Goal: Check status

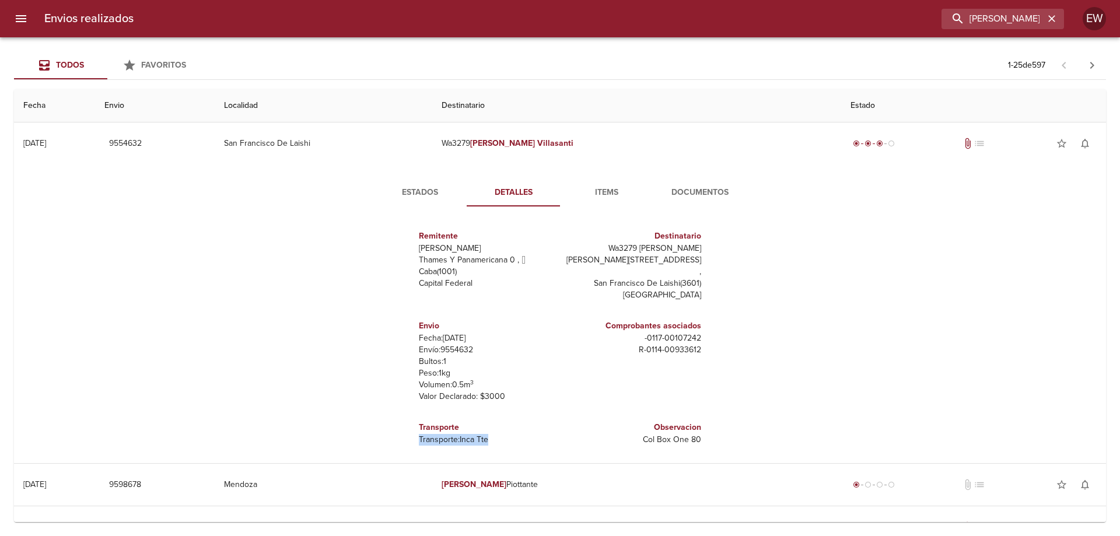
drag, startPoint x: 0, startPoint y: 0, endPoint x: 1018, endPoint y: 19, distance: 1018.2
click at [1050, 20] on icon "button" at bounding box center [1051, 18] width 7 height 7
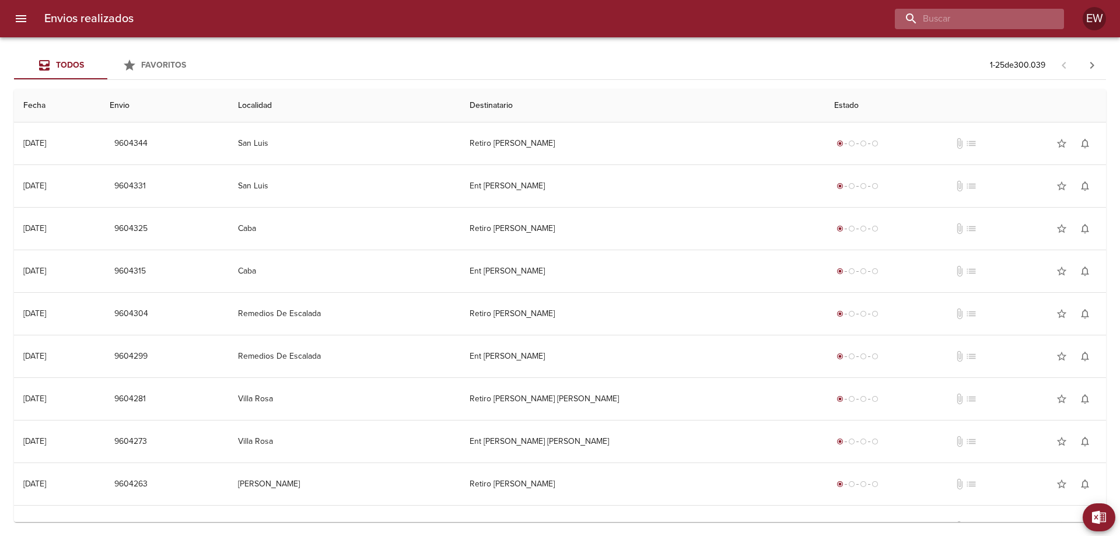
click at [973, 23] on input "buscar" at bounding box center [969, 19] width 149 height 20
type input "9539375"
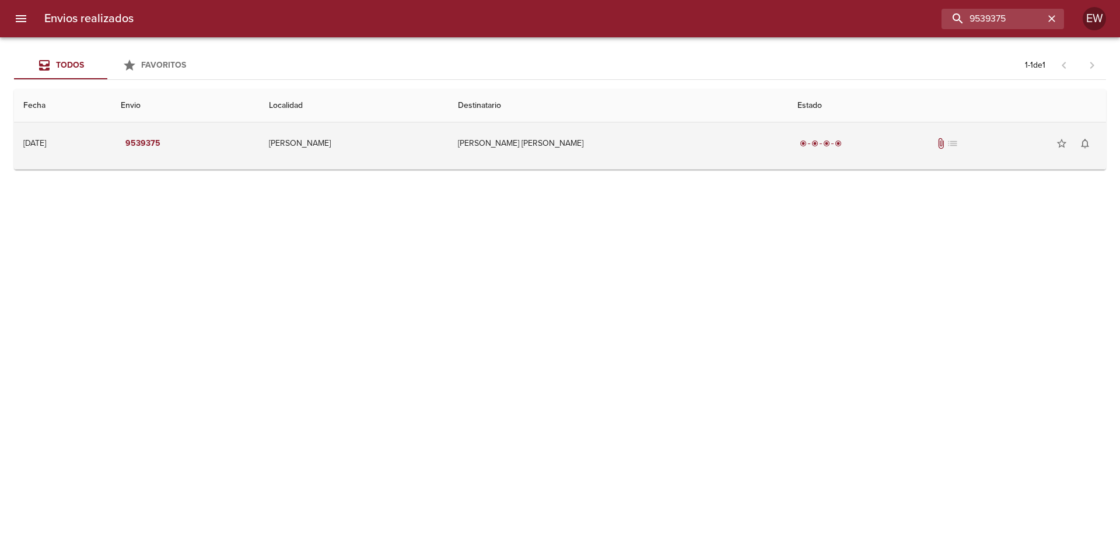
click at [561, 146] on td "[PERSON_NAME] [PERSON_NAME]" at bounding box center [619, 144] width 340 height 42
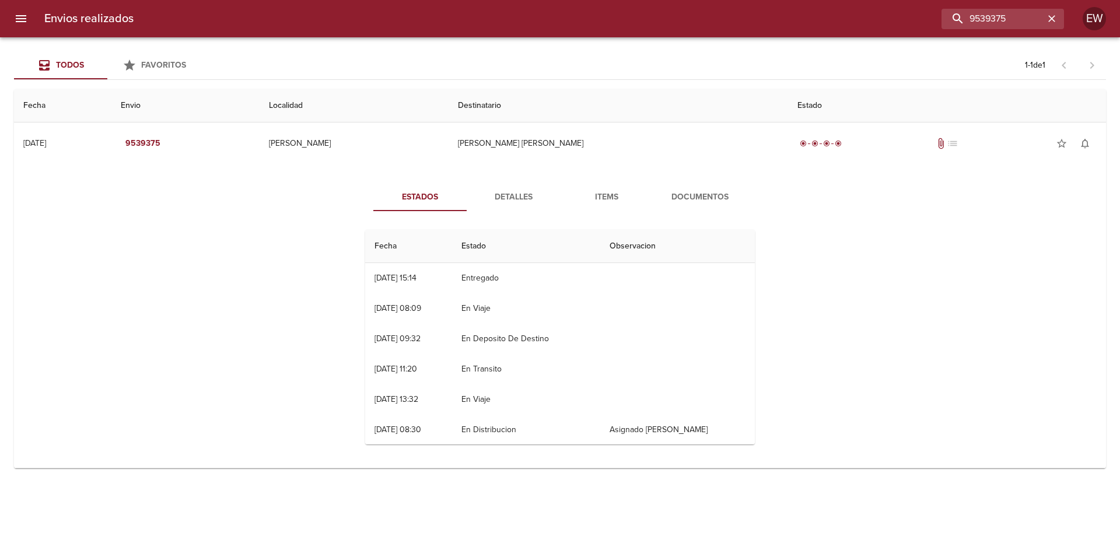
click at [517, 196] on span "Detalles" at bounding box center [513, 197] width 79 height 15
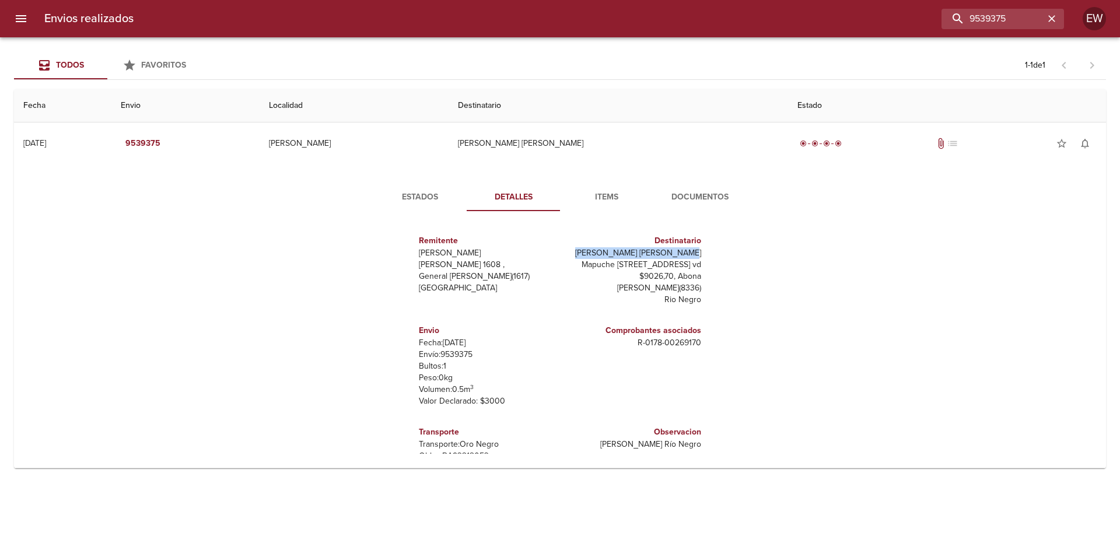
drag, startPoint x: 701, startPoint y: 253, endPoint x: 606, endPoint y: 250, distance: 95.1
click at [606, 250] on div "Remitente [PERSON_NAME] [PERSON_NAME][STREET_ADDRESS][PERSON_NAME] Destinatario…" at bounding box center [560, 337] width 399 height 233
copy p "[PERSON_NAME] [PERSON_NAME]"
click at [540, 314] on div "Remitente [PERSON_NAME] [PERSON_NAME][STREET_ADDRESS][PERSON_NAME]" at bounding box center [487, 270] width 146 height 90
drag, startPoint x: 481, startPoint y: 366, endPoint x: 439, endPoint y: 366, distance: 42.0
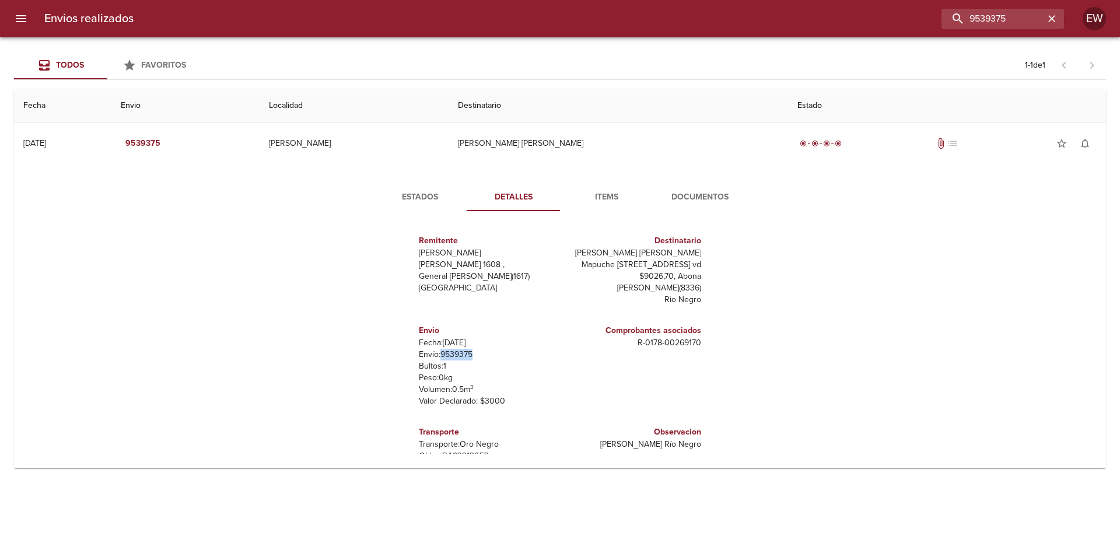
click at [439, 361] on p "Envío: 9539375" at bounding box center [487, 355] width 137 height 12
copy p "9539375"
click at [475, 361] on p "Envío: 9539375" at bounding box center [487, 355] width 137 height 12
click at [476, 361] on p "Envío: 9539375" at bounding box center [487, 355] width 137 height 12
click at [478, 361] on p "Envío: 9539375" at bounding box center [487, 355] width 137 height 12
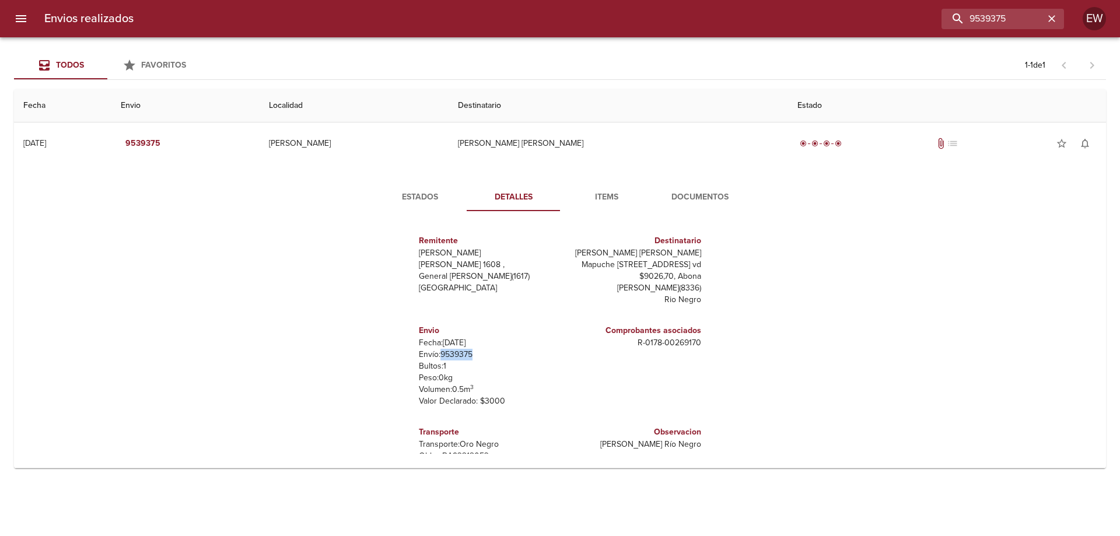
drag, startPoint x: 474, startPoint y: 365, endPoint x: 439, endPoint y: 366, distance: 35.0
click at [439, 361] on p "Envío: 9539375" at bounding box center [487, 355] width 137 height 12
copy p "9539375"
click at [423, 198] on span "Estados" at bounding box center [419, 197] width 79 height 15
